Goal: Task Accomplishment & Management: Use online tool/utility

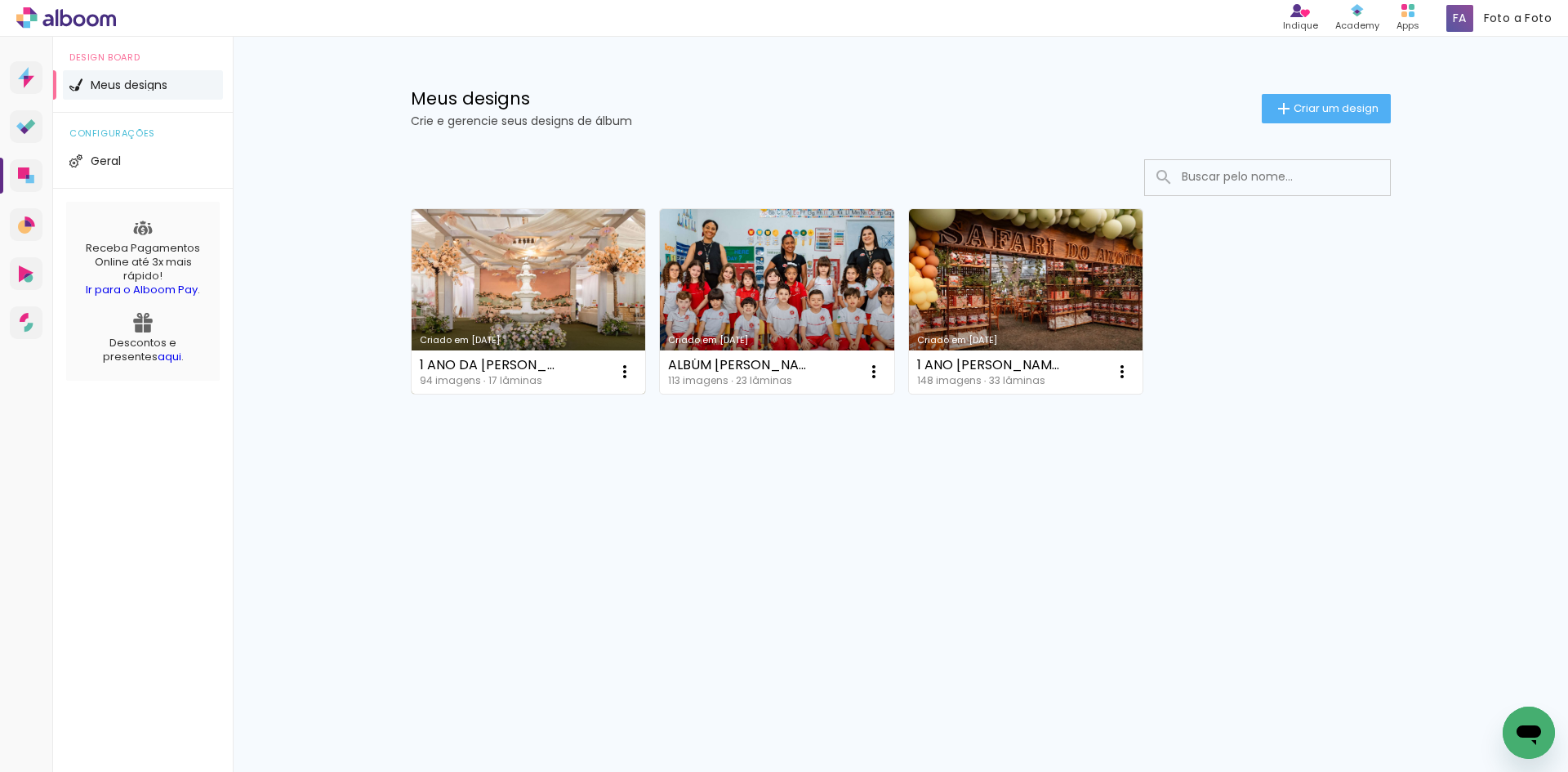
click at [570, 277] on link "Criado em [DATE]" at bounding box center [528, 300] width 234 height 185
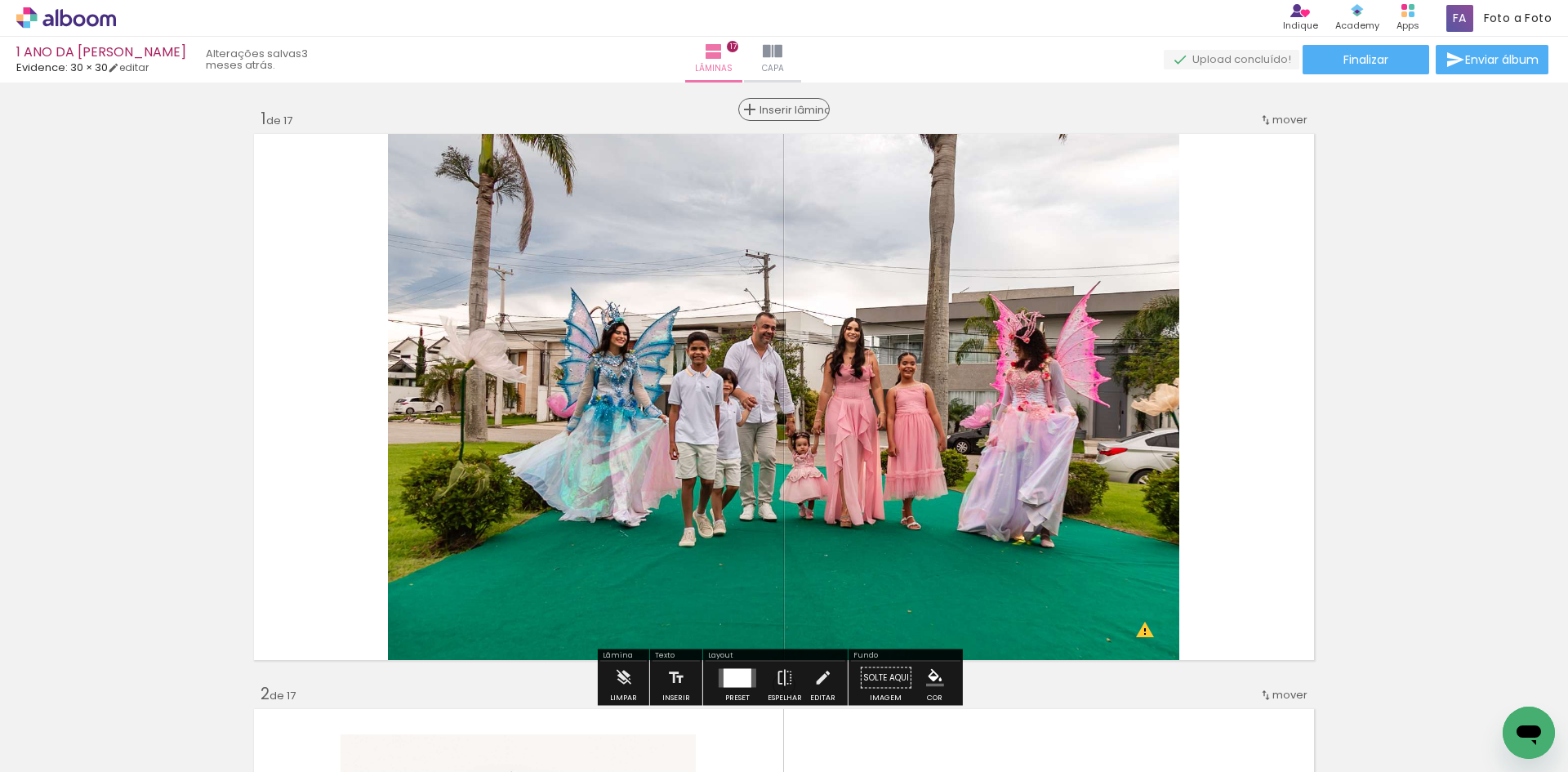
click at [783, 112] on span "Inserir lâmina" at bounding box center [791, 110] width 63 height 11
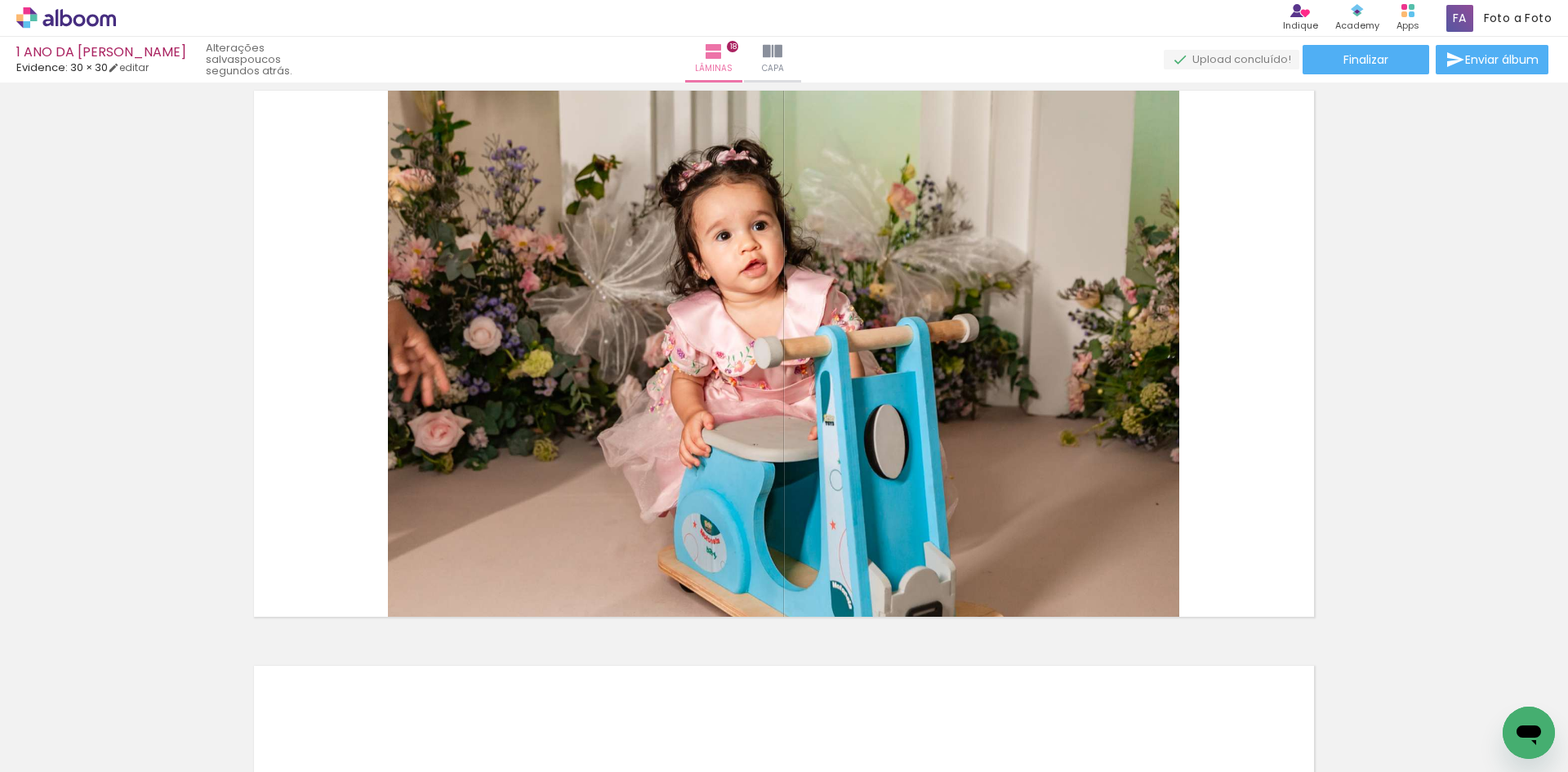
scroll to position [9798, 0]
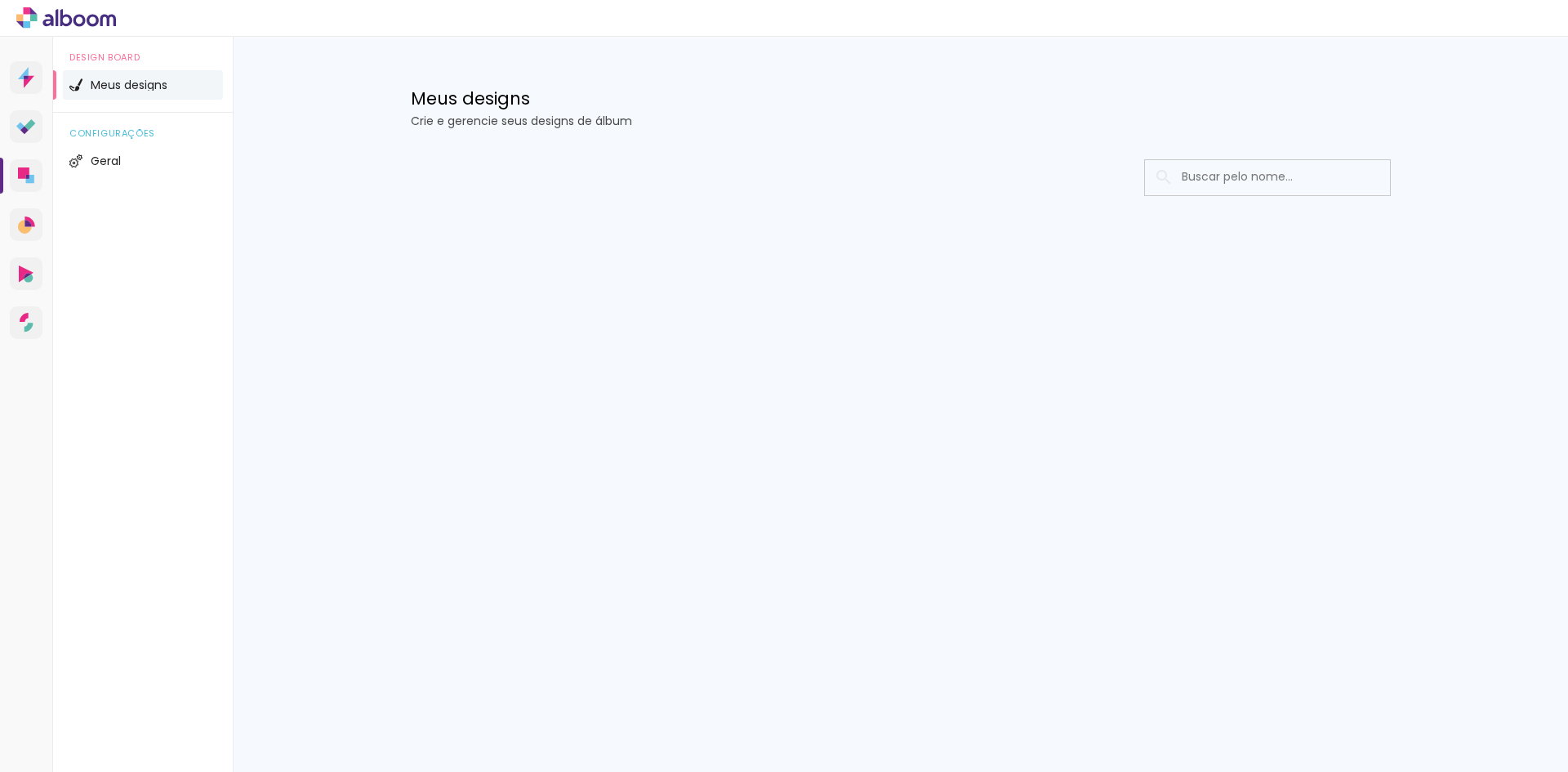
click at [425, 155] on div at bounding box center [901, 226] width 1062 height 167
